Goal: Task Accomplishment & Management: Use online tool/utility

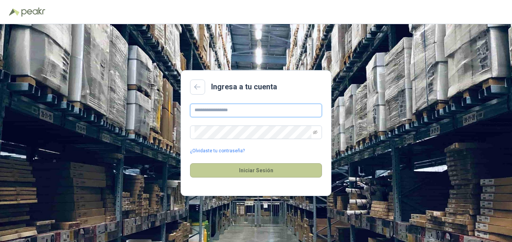
type input "**********"
click at [256, 168] on button "Iniciar Sesión" at bounding box center [256, 170] width 132 height 14
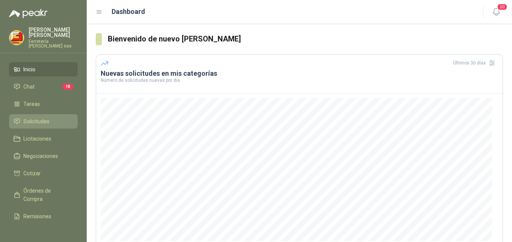
click at [30, 117] on span "Solicitudes" at bounding box center [36, 121] width 26 height 8
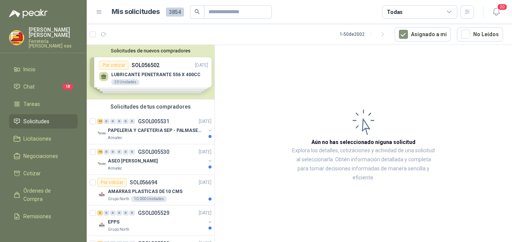
click at [121, 68] on div "Solicitudes de nuevos compradores Por cotizar SOL056502 [DATE] LUBRICANTE PENET…" at bounding box center [151, 72] width 128 height 55
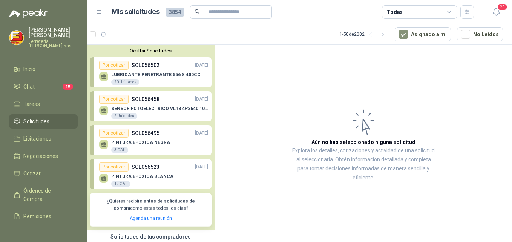
click at [120, 75] on p "LUBRICANTE PENETRANTE 556 X 400CC" at bounding box center [155, 74] width 89 height 5
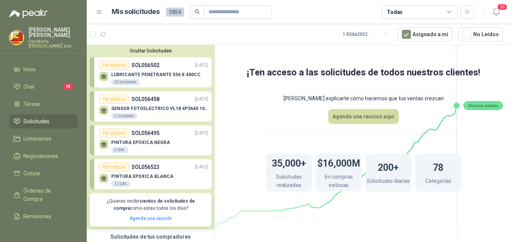
click at [104, 77] on icon at bounding box center [103, 75] width 5 height 3
click at [123, 73] on p "LUBRICANTE PENETRANTE 556 X 400CC" at bounding box center [155, 74] width 89 height 5
click at [122, 65] on div "Por cotizar" at bounding box center [113, 65] width 29 height 9
click at [179, 111] on p "SENSOR FOTOELECTRICO VL18 4P3640 10 30 V" at bounding box center [159, 108] width 97 height 5
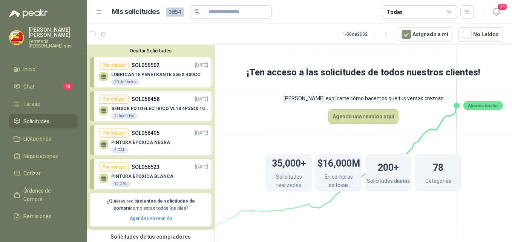
click at [178, 107] on p "SENSOR FOTOELECTRICO VL18 4P3640 10 30 V" at bounding box center [159, 108] width 97 height 5
click at [119, 98] on div "Por cotizar" at bounding box center [113, 99] width 29 height 9
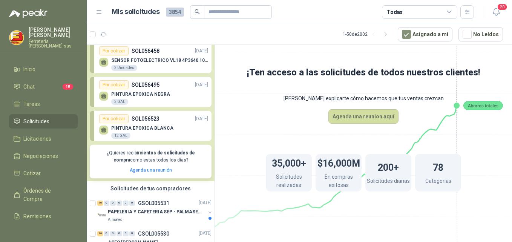
scroll to position [75, 0]
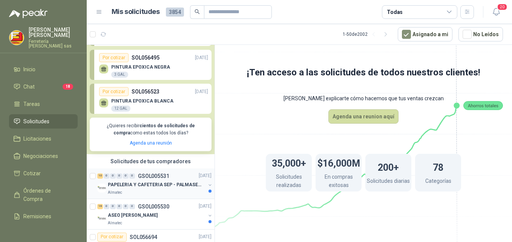
click at [173, 170] on div "10 0 0 0 0 0 GSOL005531 [DATE] PAPELERIA Y CAFETERIA SEP - PALMASECA Almatec" at bounding box center [151, 183] width 128 height 31
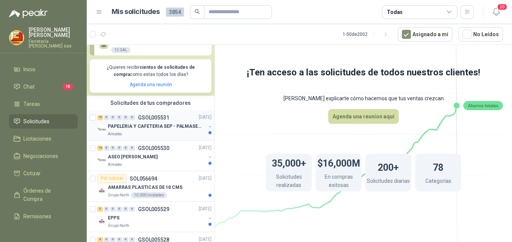
scroll to position [151, 0]
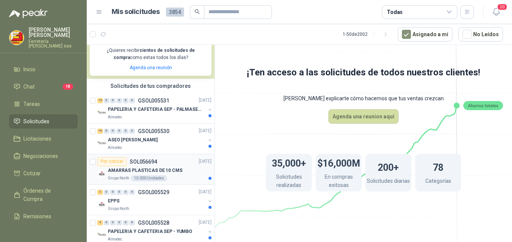
click at [149, 173] on p "AMARRAS PLASTICAS DE 10 CMS" at bounding box center [145, 170] width 75 height 7
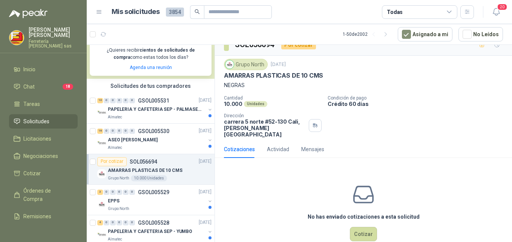
scroll to position [20, 0]
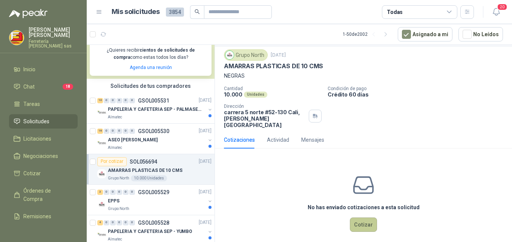
click at [357, 222] on button "Cotizar" at bounding box center [363, 225] width 27 height 14
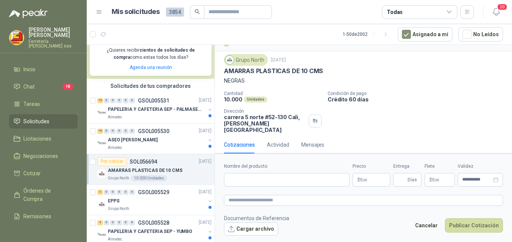
scroll to position [15, 0]
click at [249, 181] on input "Nombre del producto" at bounding box center [287, 180] width 126 height 14
click at [104, 82] on div "Solicitudes de tus compradores" at bounding box center [151, 86] width 128 height 14
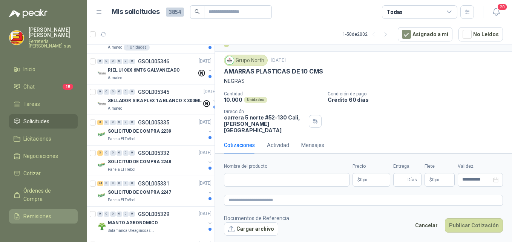
scroll to position [1279, 0]
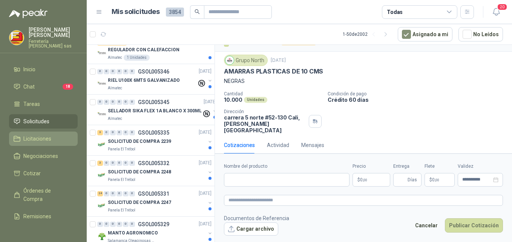
click at [47, 135] on span "Licitaciones" at bounding box center [37, 139] width 28 height 8
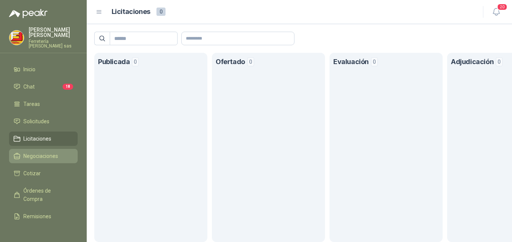
click at [46, 152] on span "Negociaciones" at bounding box center [40, 156] width 35 height 8
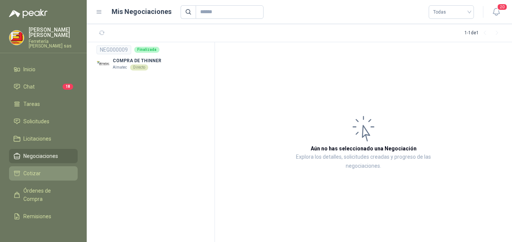
click at [34, 169] on span "Cotizar" at bounding box center [31, 173] width 17 height 8
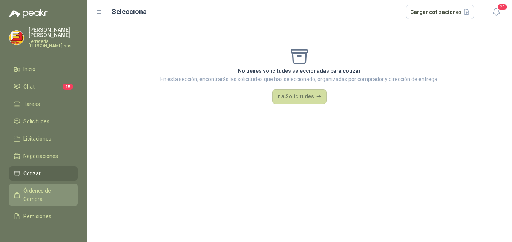
click at [35, 190] on span "Órdenes de Compra" at bounding box center [46, 195] width 47 height 17
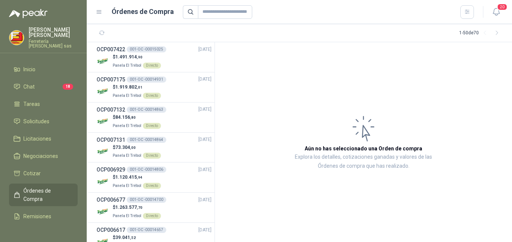
click at [99, 9] on icon at bounding box center [99, 12] width 7 height 7
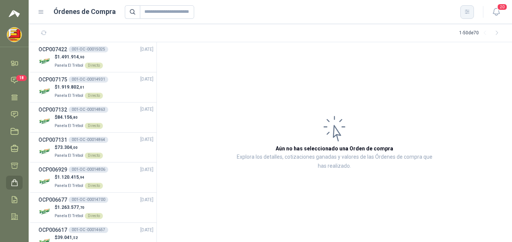
click at [467, 11] on icon "button" at bounding box center [467, 12] width 6 height 6
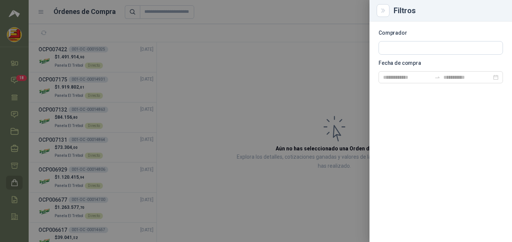
click at [401, 136] on div "Comprador Fecha de compra" at bounding box center [440, 131] width 142 height 221
click at [383, 11] on icon "Close" at bounding box center [382, 11] width 3 height 4
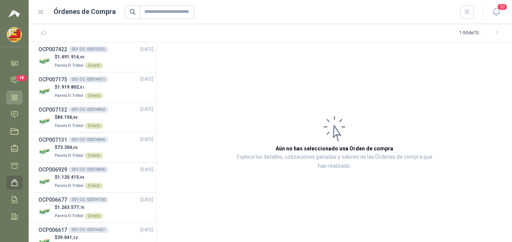
click at [14, 100] on icon at bounding box center [15, 97] width 6 height 5
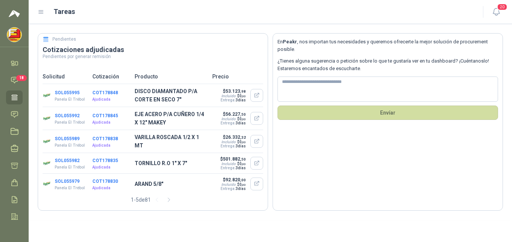
click at [14, 235] on div at bounding box center [14, 237] width 29 height 9
click at [11, 63] on icon at bounding box center [15, 63] width 8 height 8
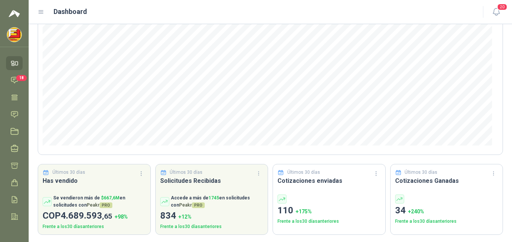
scroll to position [98, 0]
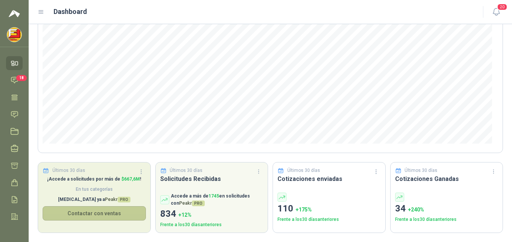
click at [95, 211] on button "Contactar con ventas" at bounding box center [94, 213] width 103 height 14
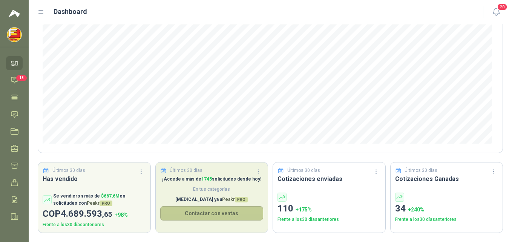
click at [208, 210] on button "Contactar con ventas" at bounding box center [211, 213] width 103 height 14
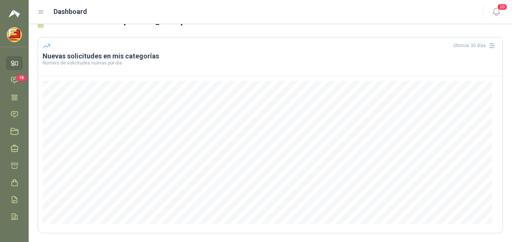
scroll to position [0, 0]
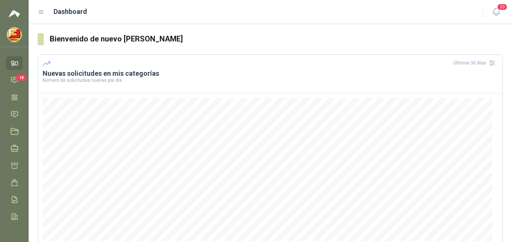
click at [12, 38] on img at bounding box center [14, 35] width 14 height 14
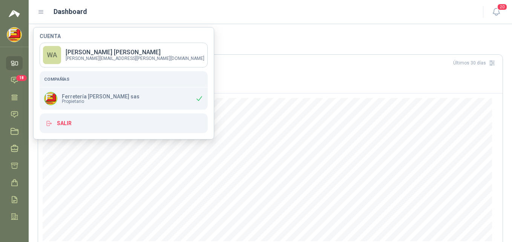
click at [12, 38] on img at bounding box center [14, 35] width 14 height 14
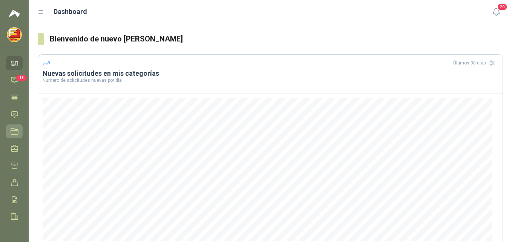
scroll to position [26, 0]
click at [12, 176] on icon at bounding box center [15, 180] width 8 height 8
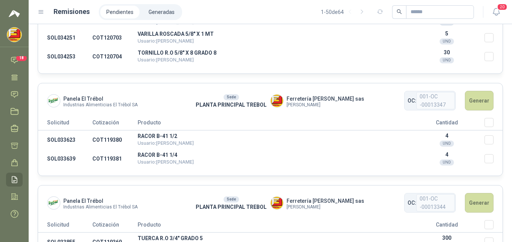
scroll to position [5880, 0]
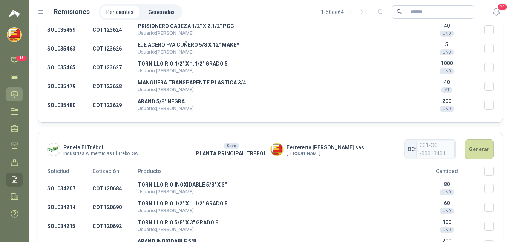
click at [14, 90] on icon at bounding box center [15, 94] width 8 height 8
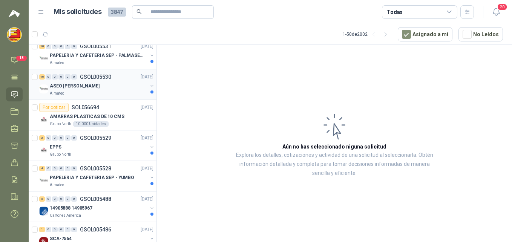
scroll to position [75, 0]
click at [39, 14] on icon at bounding box center [41, 12] width 7 height 7
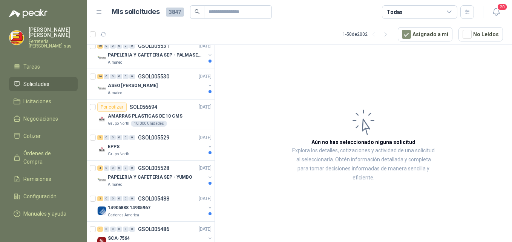
scroll to position [0, 0]
